Goal: Communication & Community: Participate in discussion

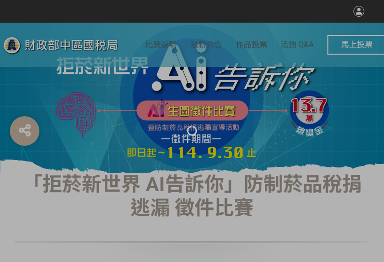
select select "vote"
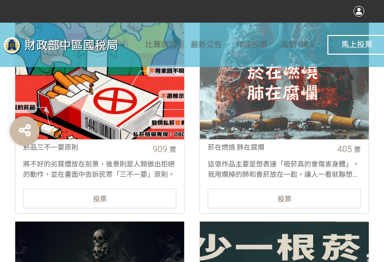
scroll to position [444, 0]
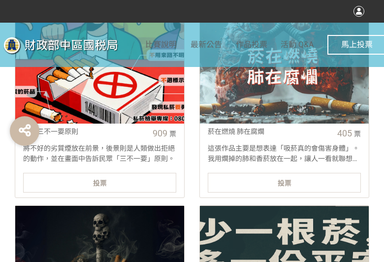
click at [95, 183] on span "投票" at bounding box center [100, 183] width 14 height 8
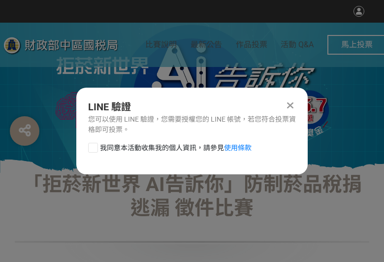
click at [97, 143] on div at bounding box center [93, 148] width 10 height 10
checkbox input "true"
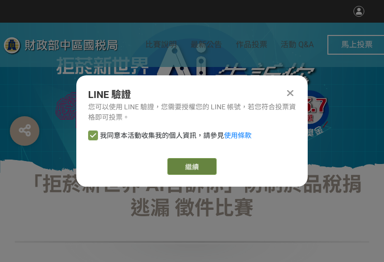
click at [208, 161] on button "繼續" at bounding box center [192, 166] width 49 height 17
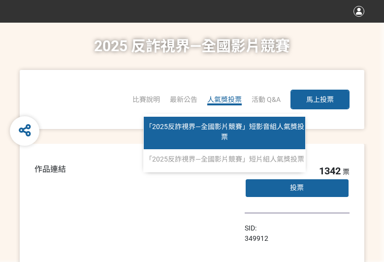
click at [220, 130] on span "「2025反詐視界—全國影片競賽」短影音組人氣獎投票" at bounding box center [224, 132] width 159 height 18
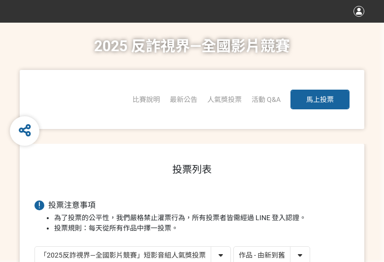
click at [290, 260] on select "作品 - 由新到舊 作品 - 由舊到新 票數 - 由多到少 票數 - 由少到多" at bounding box center [272, 255] width 76 height 17
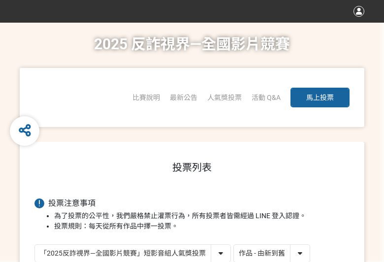
select select "vote"
click at [234, 245] on select "作品 - 由新到舊 作品 - 由舊到新 票數 - 由多到少 票數 - 由少到多" at bounding box center [272, 253] width 76 height 17
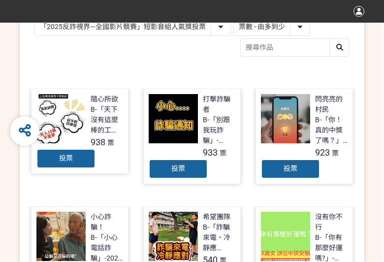
scroll to position [296, 0]
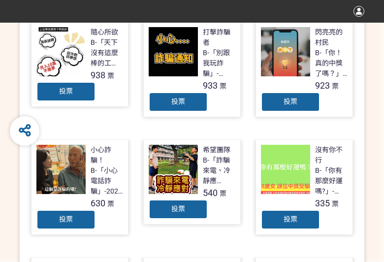
click at [180, 106] on div "投票" at bounding box center [178, 102] width 59 height 20
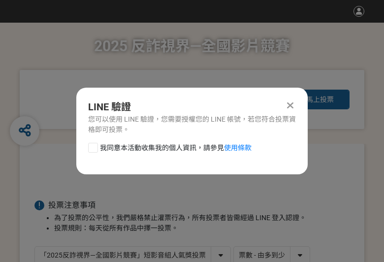
click at [90, 145] on div at bounding box center [93, 148] width 10 height 10
checkbox input "true"
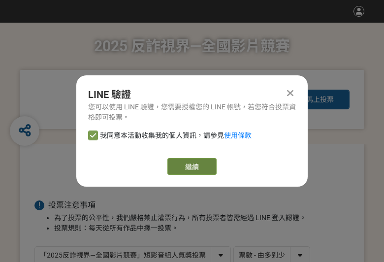
click at [201, 162] on button "繼續" at bounding box center [192, 166] width 49 height 17
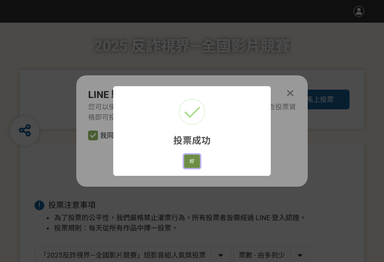
click at [189, 163] on button "好" at bounding box center [192, 162] width 16 height 14
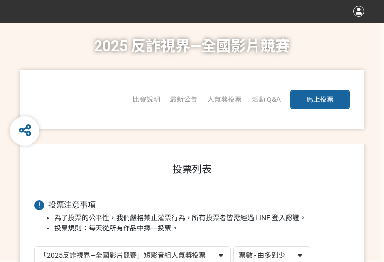
scroll to position [170, 0]
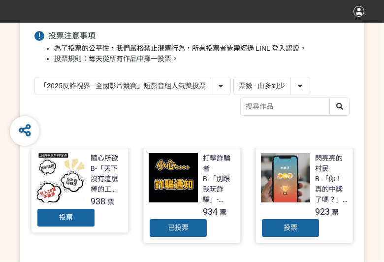
click at [135, 82] on select "「2025反詐視界—全國影片競賽」短影音組人氣獎投票 「2025反詐視界—全國影片競賽」短片組人氣獎投票" at bounding box center [133, 85] width 196 height 17
select select "13146"
click at [35, 77] on select "「2025反詐視界—全國影片競賽」短影音組人氣獎投票 「2025反詐視界—全國影片競賽」短片組人氣獎投票" at bounding box center [133, 85] width 196 height 17
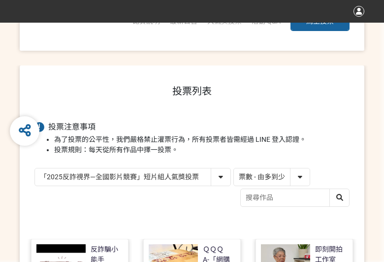
scroll to position [197, 0]
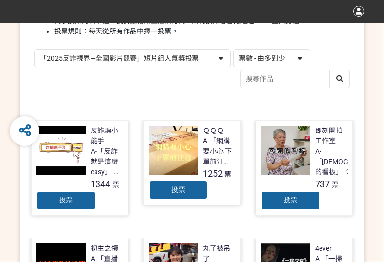
click at [175, 194] on div "投票" at bounding box center [178, 190] width 59 height 20
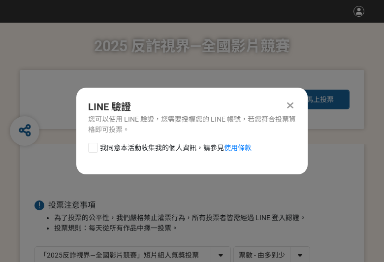
scroll to position [0, 0]
click at [85, 144] on div "我同意本活動收集我的個人資訊，請參見 使用條款" at bounding box center [192, 153] width 232 height 20
click at [94, 145] on div at bounding box center [93, 148] width 10 height 10
checkbox input "true"
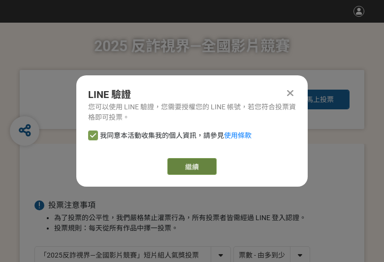
click at [195, 170] on button "繼續" at bounding box center [192, 166] width 49 height 17
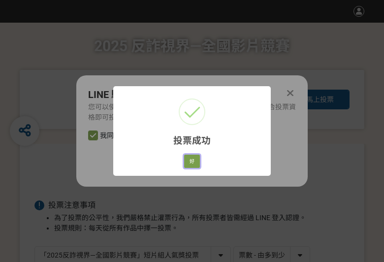
drag, startPoint x: 194, startPoint y: 162, endPoint x: 302, endPoint y: 75, distance: 138.5
click at [194, 162] on button "好" at bounding box center [192, 162] width 16 height 14
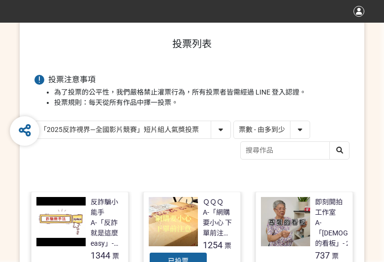
scroll to position [140, 0]
